Goal: Check status: Check status

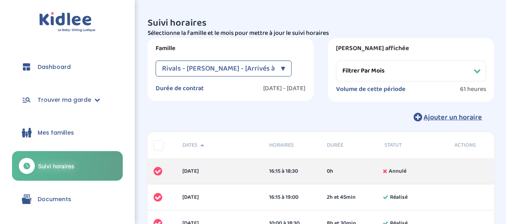
select select "[DATE]"
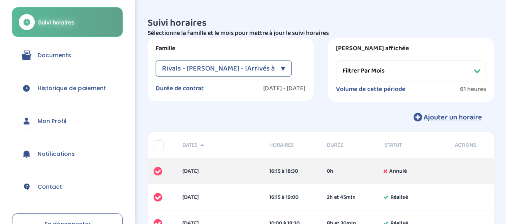
scroll to position [160, 0]
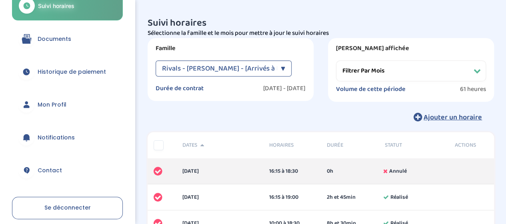
click at [72, 73] on span "Historique de paiement" at bounding box center [72, 72] width 68 height 8
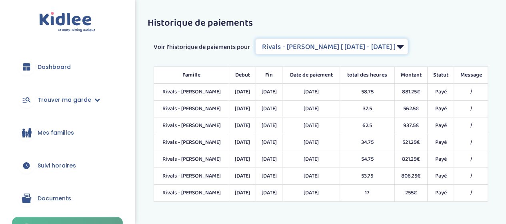
click at [405, 48] on select "Filtrer par Contrat Rivals - Fournery Alexandra [ [DATE] - [DATE] ] Rivals - [G…" at bounding box center [331, 46] width 153 height 16
click at [256, 38] on select "Filtrer par Contrat Rivals - Fournery Alexandra [ [DATE] - [DATE] ] Rivals - [G…" at bounding box center [331, 46] width 153 height 16
click at [408, 48] on select "Filtrer par Contrat Rivals - Fournery Alexandra [ [DATE] - [DATE] ] Rivals - [G…" at bounding box center [331, 46] width 153 height 16
select select "1645"
click at [256, 38] on select "Filtrer par Contrat Rivals - Fournery Alexandra [ [DATE] - [DATE] ] Rivals - [G…" at bounding box center [331, 46] width 153 height 16
